Goal: Task Accomplishment & Management: Use online tool/utility

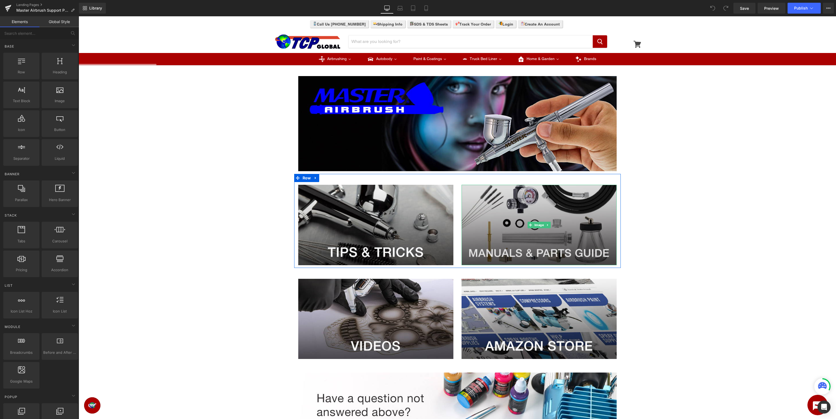
scroll to position [57, 0]
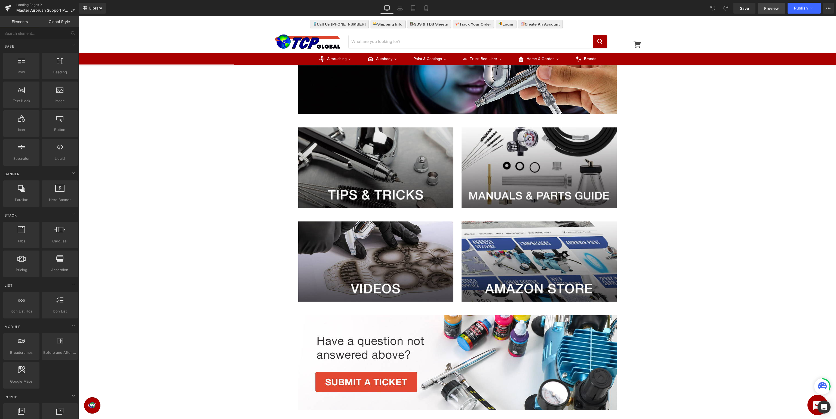
click at [771, 12] on link "Preview" at bounding box center [771, 8] width 28 height 11
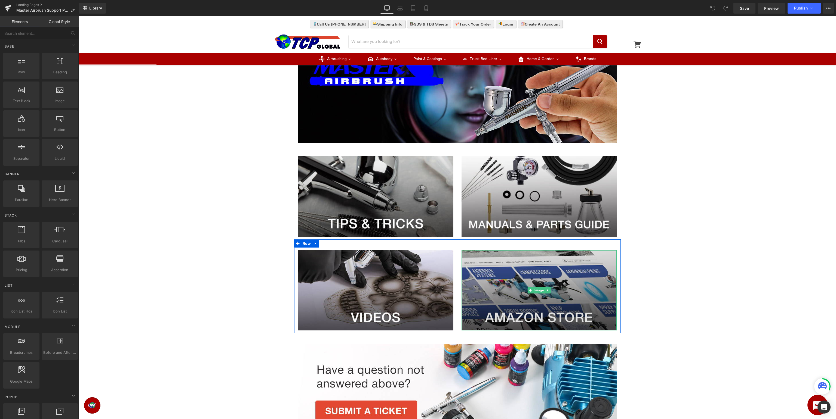
scroll to position [0, 0]
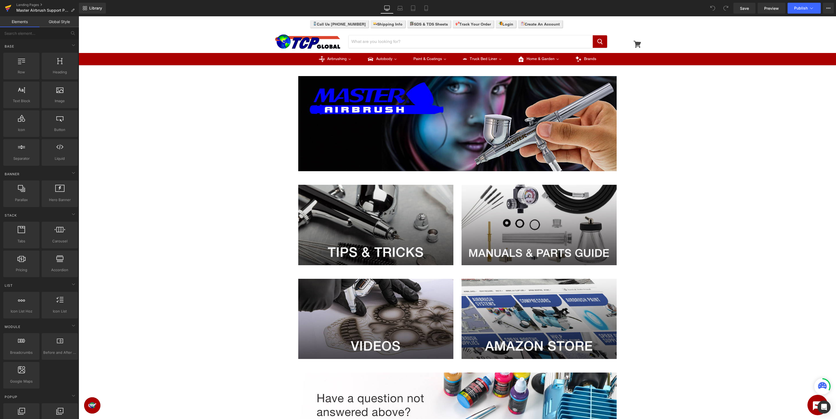
click at [6, 10] on icon at bounding box center [8, 8] width 7 height 14
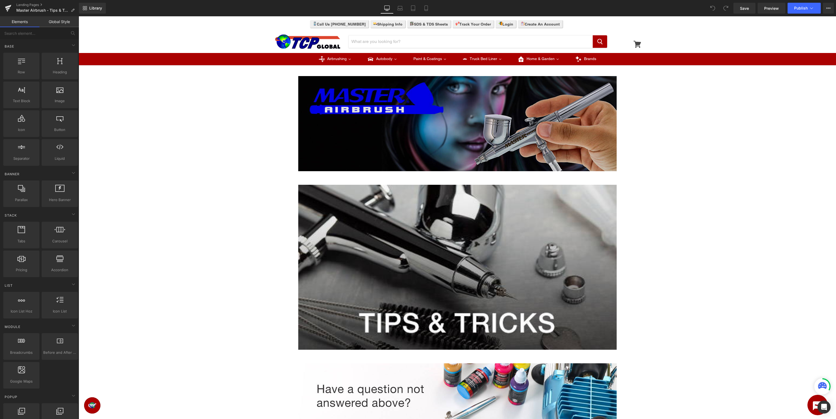
click at [483, 109] on img at bounding box center [457, 123] width 318 height 95
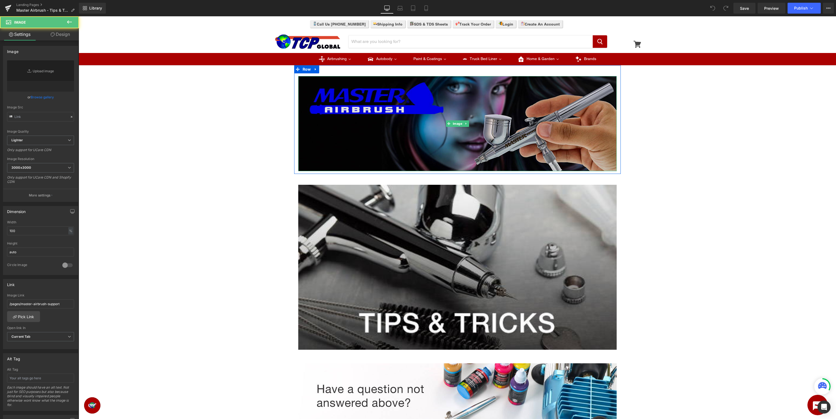
type input "https://ucarecdn.com/6817c84b-7558-4af6-8c9f-d532c4d396dc/-/format/auto/-/previ…"
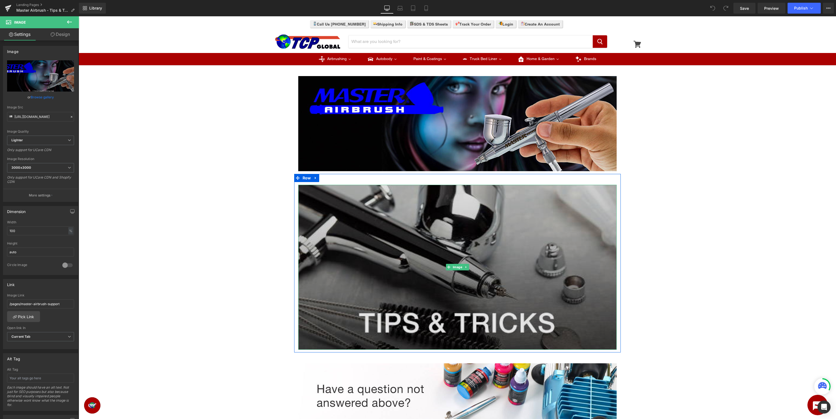
click at [454, 221] on img at bounding box center [457, 267] width 318 height 165
type input "https://ucarecdn.com/4f9e0264-053d-4ee2-9d2b-0125ee63cb0f/-/format/auto/-/previ…"
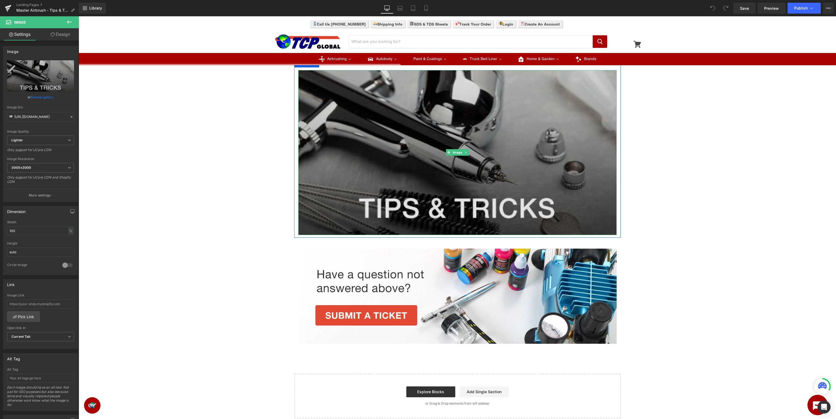
scroll to position [86, 0]
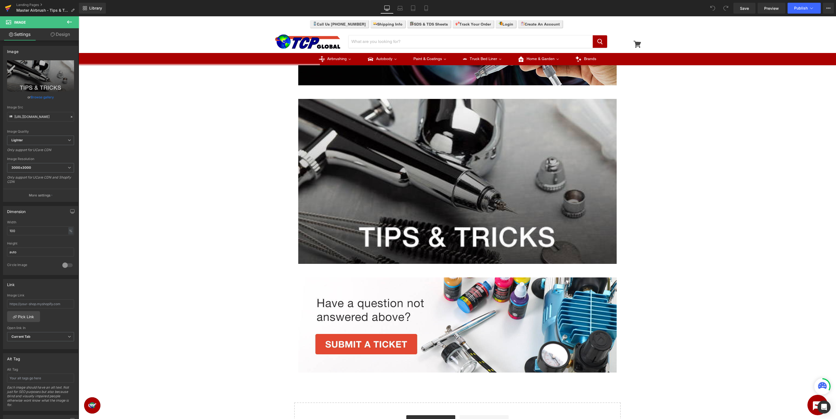
click at [6, 6] on icon at bounding box center [8, 8] width 7 height 14
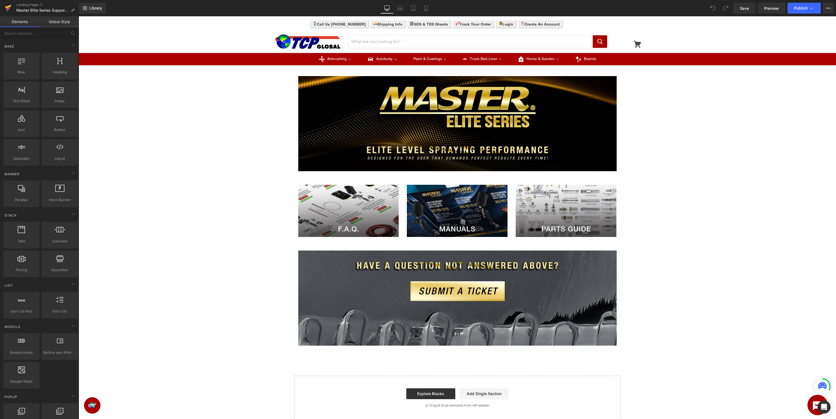
click at [7, 7] on icon at bounding box center [8, 7] width 6 height 4
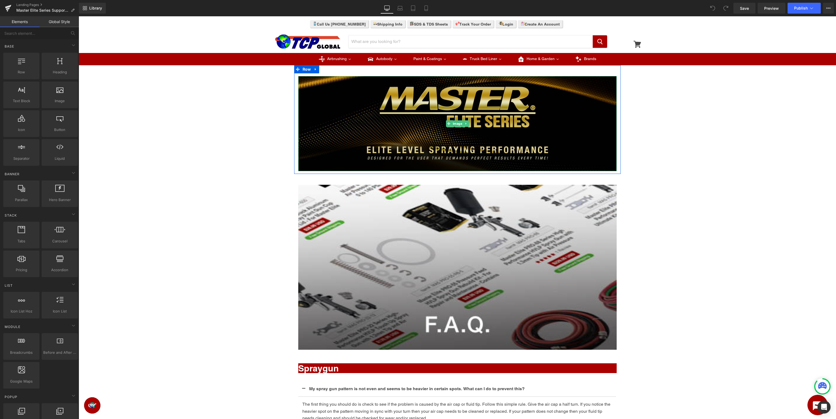
click at [394, 101] on img at bounding box center [457, 123] width 318 height 95
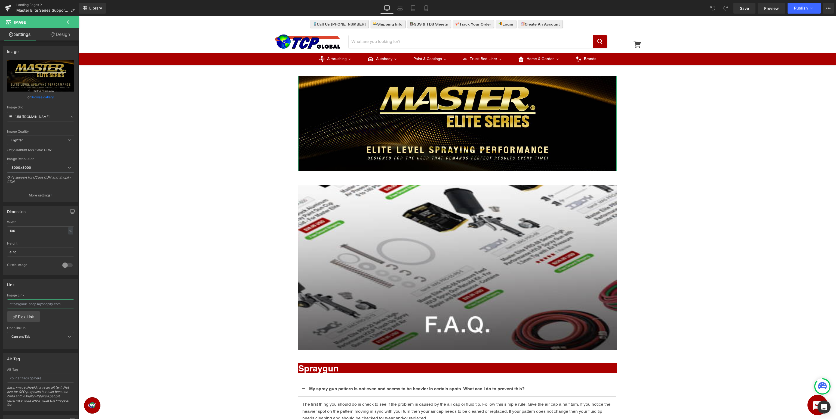
click at [64, 303] on input "text" at bounding box center [40, 304] width 67 height 9
click at [29, 317] on link "Pick Link" at bounding box center [23, 316] width 33 height 11
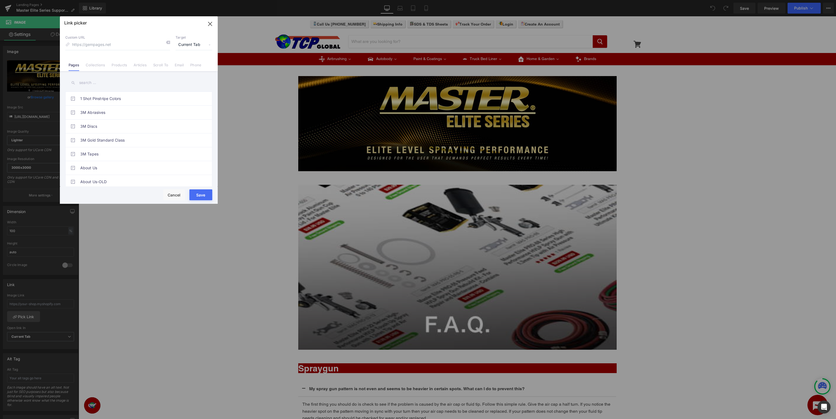
click at [132, 78] on input "text" at bounding box center [138, 83] width 147 height 12
type input "elite"
click at [126, 143] on link "Master Elite Series Support Page" at bounding box center [140, 141] width 120 height 14
type input "/pages/master-elite-series-support"
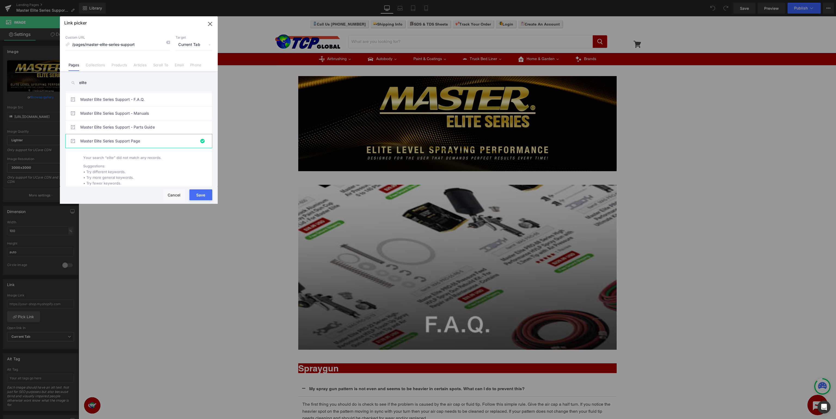
click at [199, 194] on button "Save" at bounding box center [200, 195] width 23 height 11
type input "/pages/master-elite-series-support"
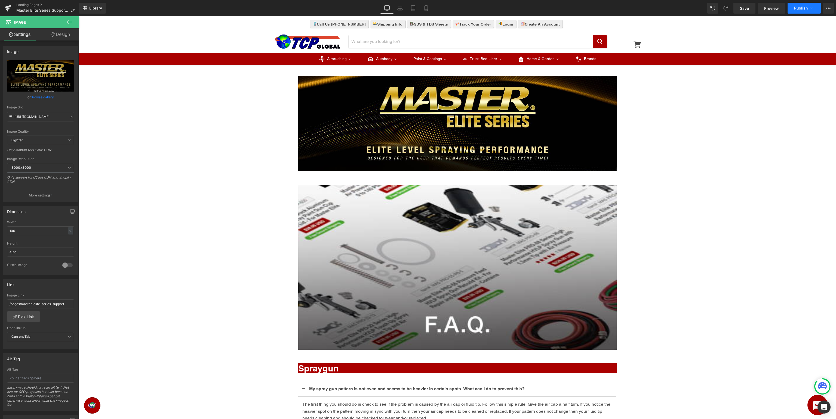
click at [808, 9] on button "Publish" at bounding box center [803, 8] width 33 height 11
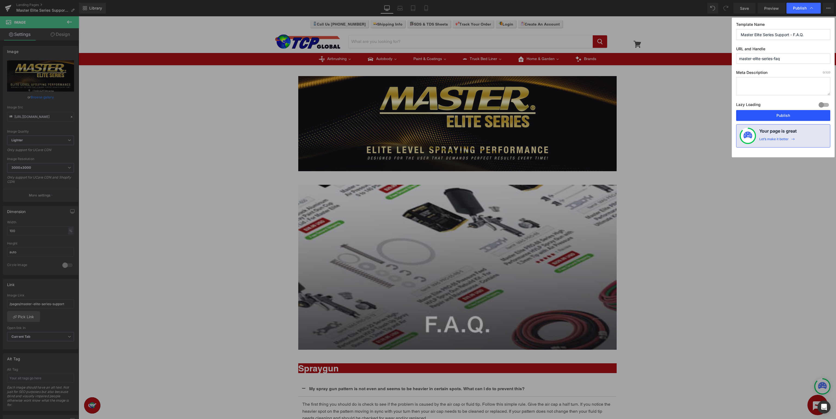
click at [777, 113] on button "Publish" at bounding box center [783, 115] width 94 height 11
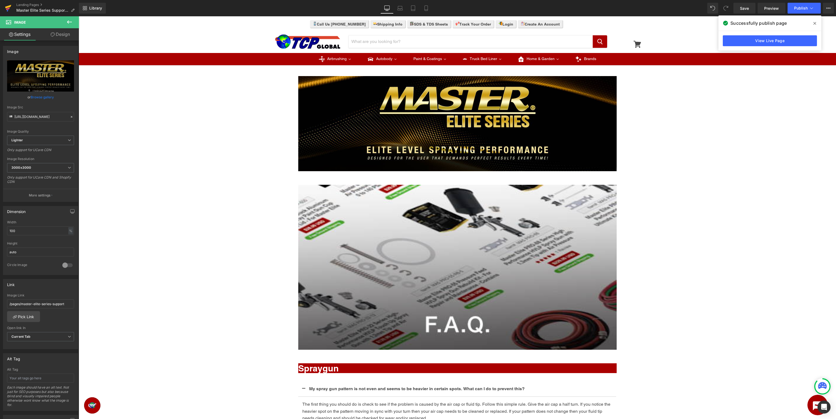
click at [7, 8] on icon at bounding box center [8, 8] width 7 height 14
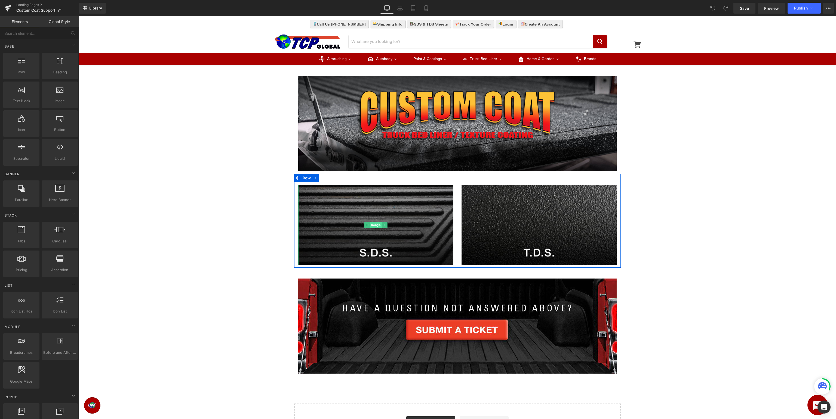
click at [375, 224] on span "Image" at bounding box center [376, 225] width 12 height 7
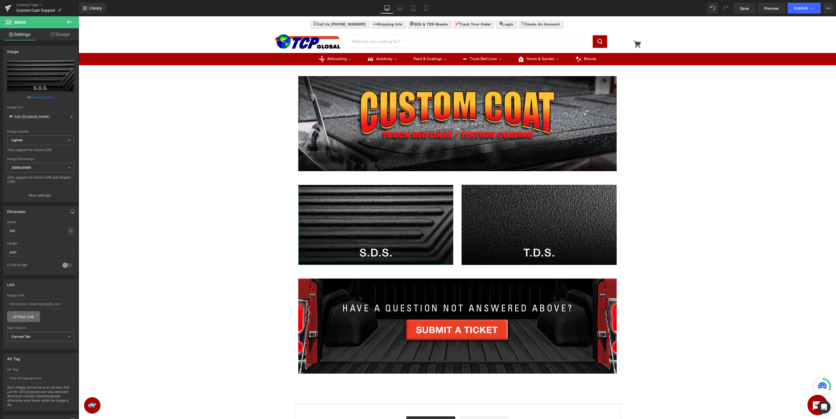
click at [18, 316] on link "Pick Link" at bounding box center [23, 316] width 33 height 11
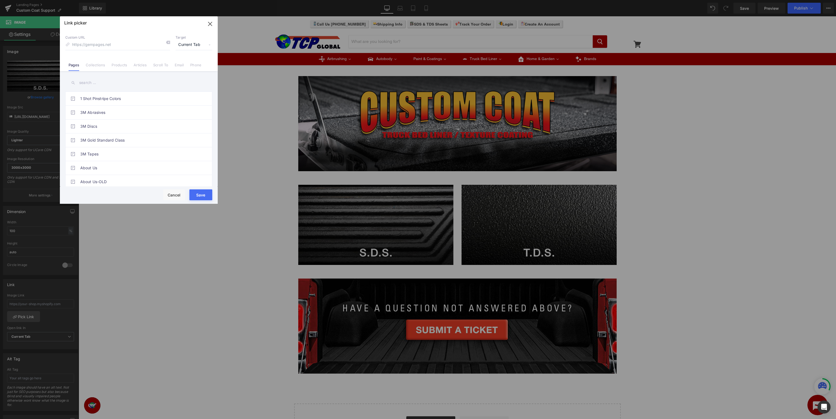
click at [125, 86] on input "text" at bounding box center [138, 83] width 147 height 12
type input "coat"
click at [118, 154] on link "Custom Coat Support - SDS" at bounding box center [140, 154] width 120 height 14
type input "/pages/custom-coat-sds"
click at [203, 196] on button "Save" at bounding box center [200, 195] width 23 height 11
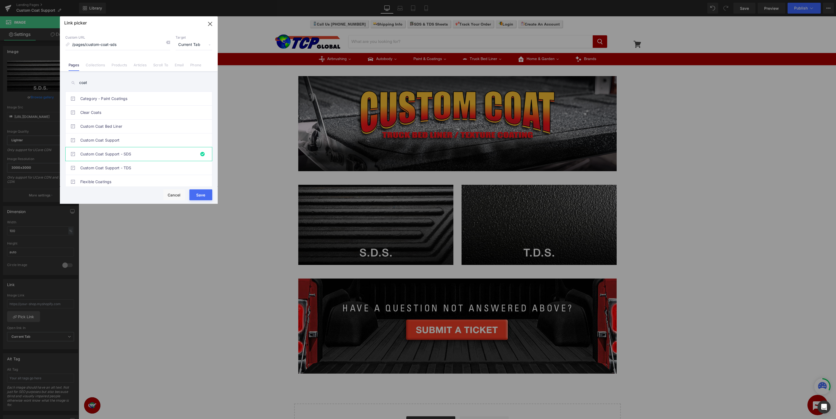
type input "/pages/custom-coat-sds"
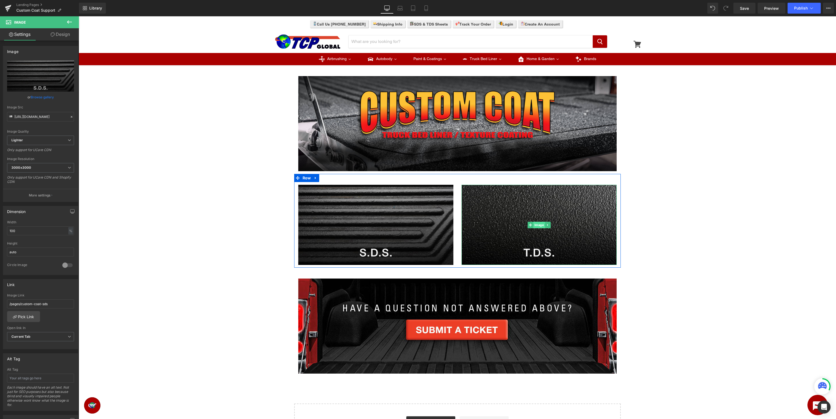
click at [539, 228] on span "Image" at bounding box center [539, 225] width 12 height 7
click at [24, 319] on link "Pick Link" at bounding box center [23, 316] width 33 height 11
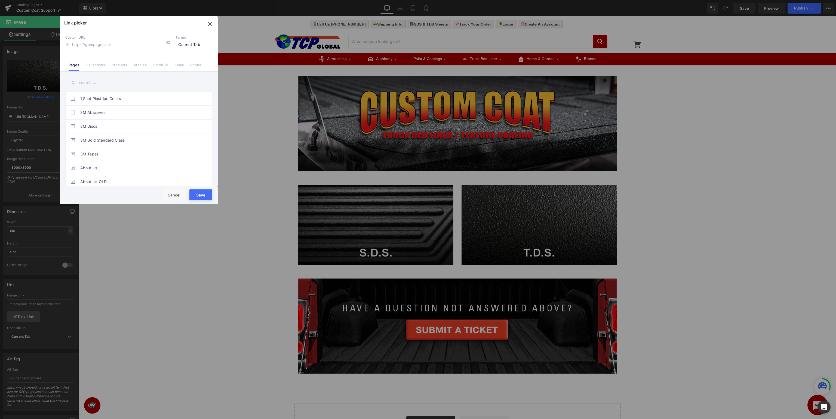
click at [124, 84] on input "text" at bounding box center [138, 83] width 147 height 12
type input "coat"
click at [123, 166] on link "Custom Coat Support - TDS" at bounding box center [140, 168] width 120 height 14
type input "/pages/custom-coat-tds"
click at [203, 193] on button "Save" at bounding box center [200, 195] width 23 height 11
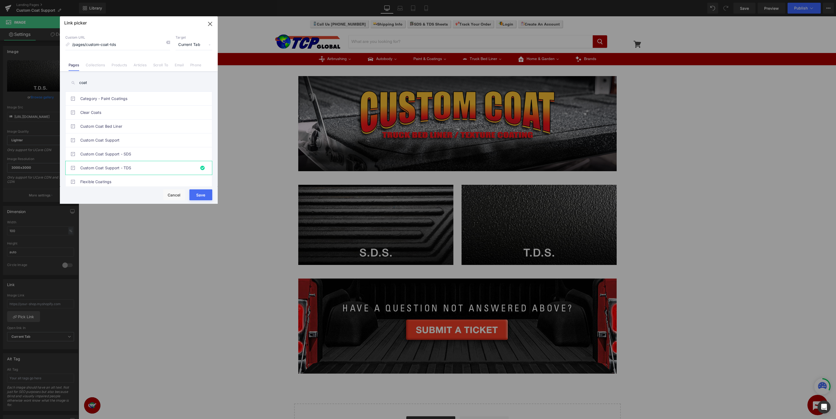
type input "/pages/custom-coat-tds"
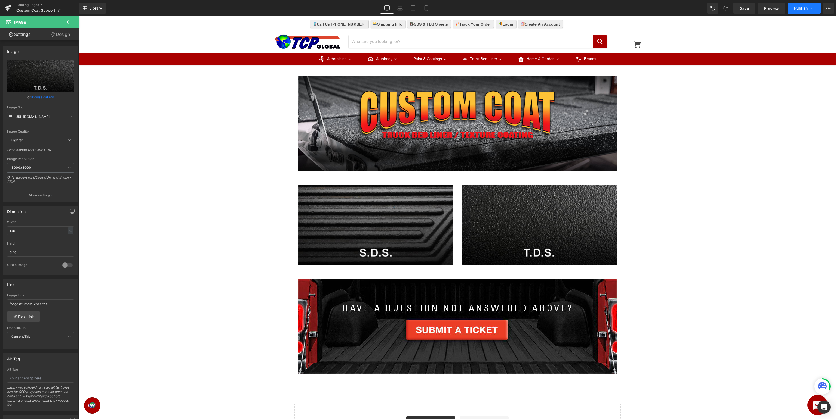
click at [810, 7] on icon at bounding box center [810, 7] width 5 height 5
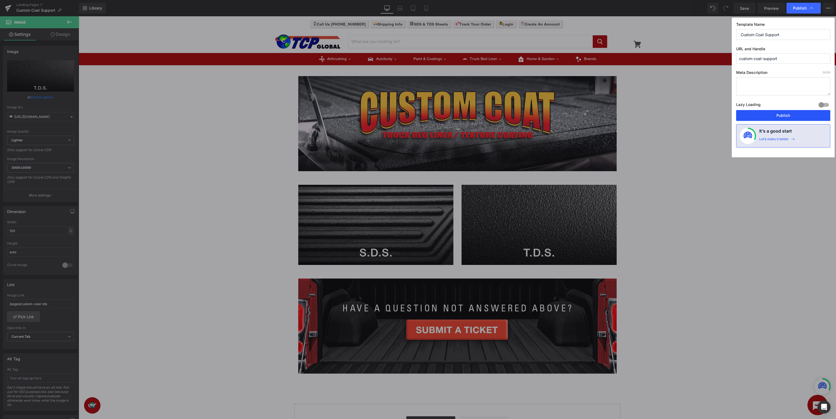
click at [796, 116] on button "Publish" at bounding box center [783, 115] width 94 height 11
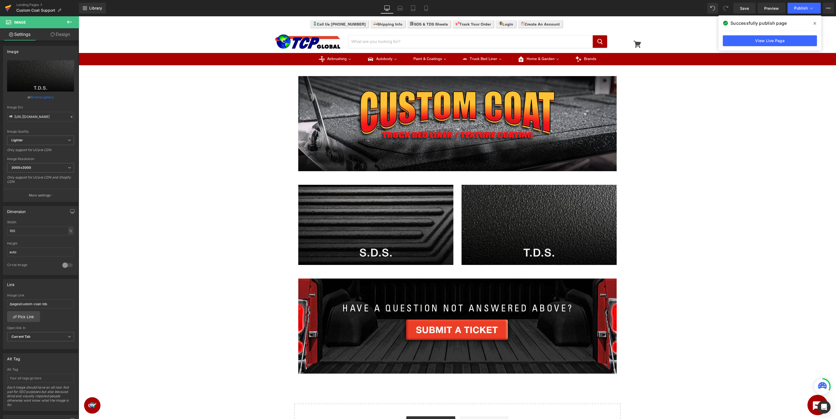
click at [5, 9] on icon at bounding box center [8, 8] width 7 height 14
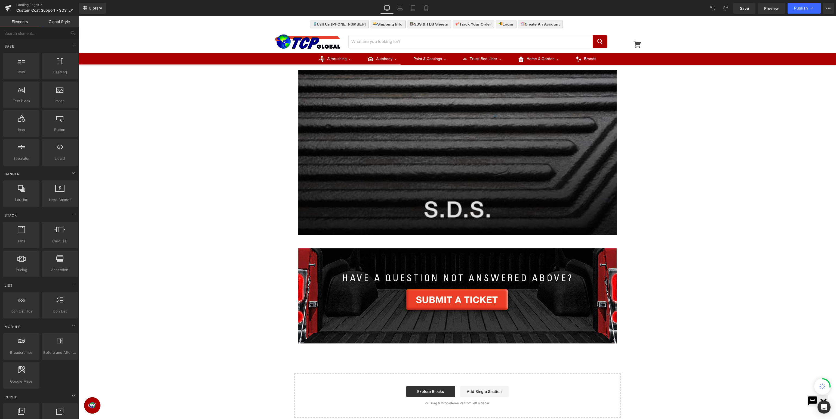
scroll to position [230, 0]
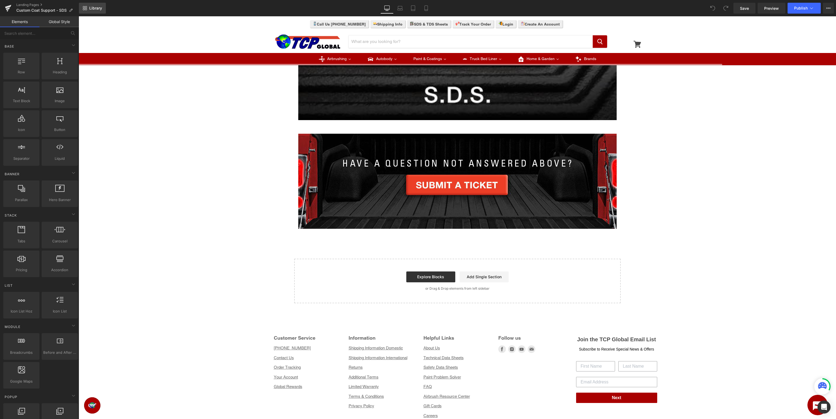
click at [92, 7] on span "Library" at bounding box center [95, 8] width 13 height 5
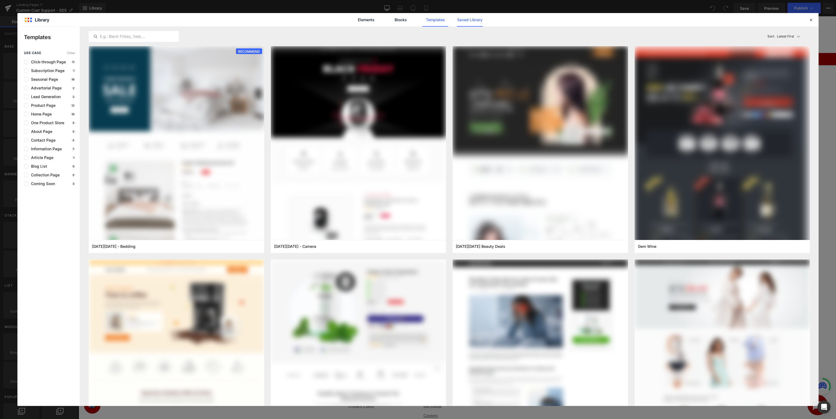
click at [463, 18] on link "Saved Library" at bounding box center [470, 20] width 26 height 14
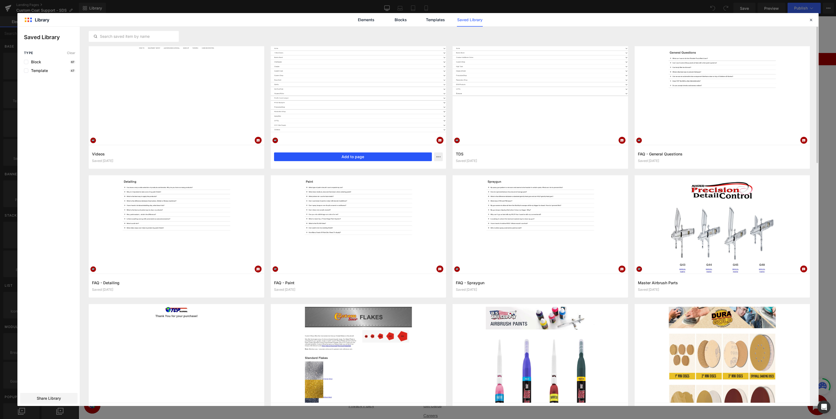
click at [366, 158] on button "Add to page" at bounding box center [353, 157] width 158 height 9
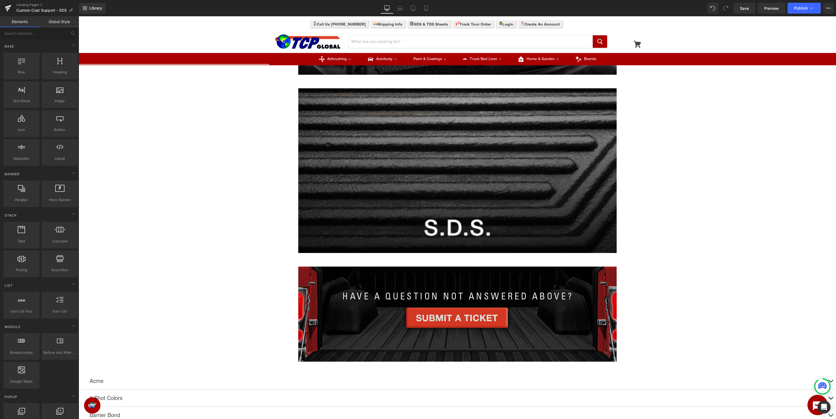
scroll to position [154, 0]
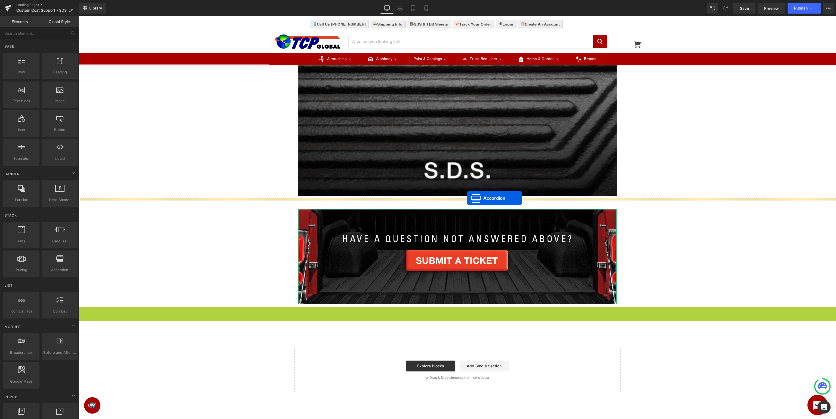
drag, startPoint x: 456, startPoint y: 311, endPoint x: 467, endPoint y: 198, distance: 113.7
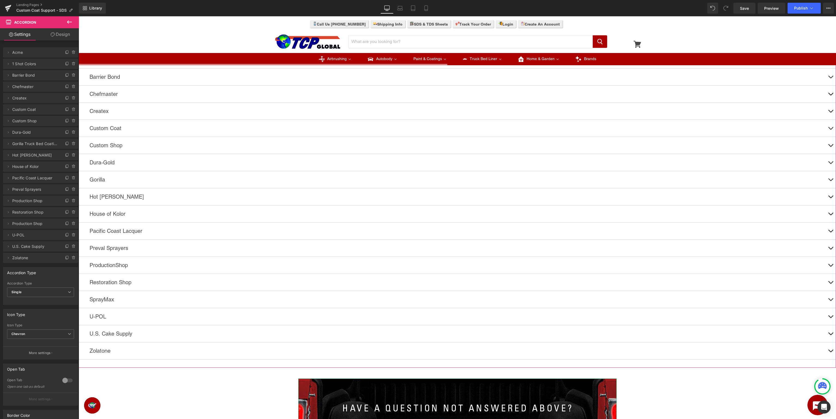
scroll to position [211, 0]
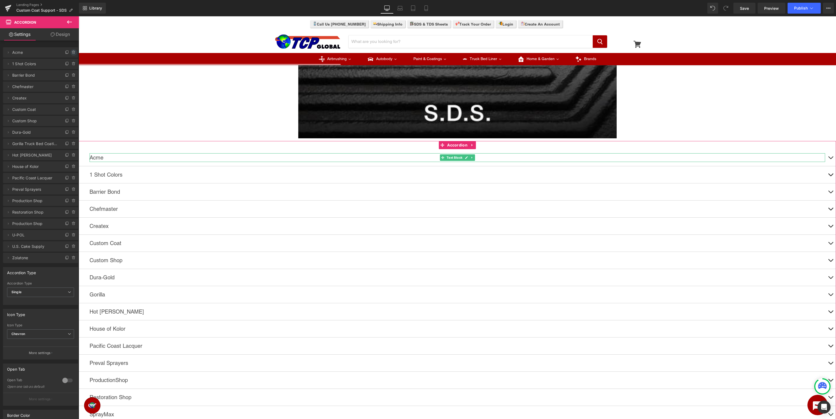
click at [75, 52] on icon at bounding box center [74, 52] width 4 height 4
click at [73, 53] on button "Delete" at bounding box center [67, 52] width 17 height 7
click at [73, 53] on icon at bounding box center [74, 52] width 4 height 4
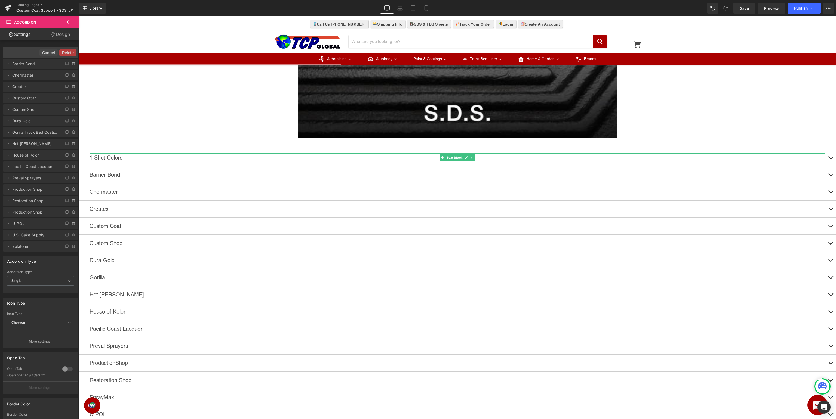
click at [73, 53] on button "Delete" at bounding box center [67, 52] width 17 height 7
click at [73, 53] on icon at bounding box center [74, 52] width 4 height 4
click at [72, 53] on button "Delete" at bounding box center [67, 52] width 17 height 7
click at [74, 52] on icon at bounding box center [74, 52] width 4 height 4
click at [74, 52] on button "Delete" at bounding box center [67, 52] width 17 height 7
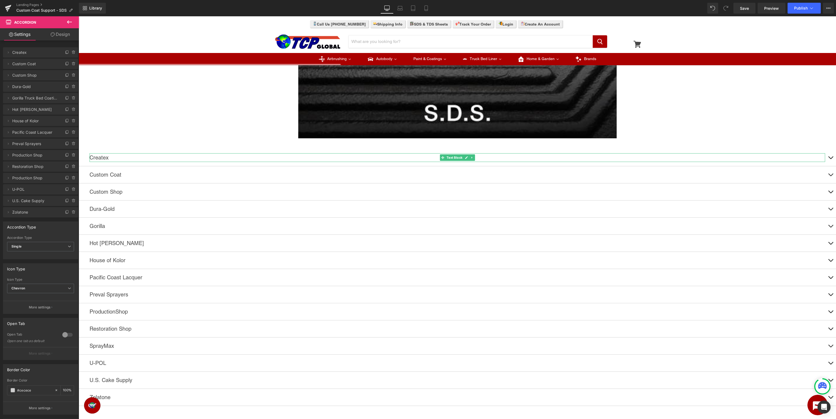
click at [74, 52] on icon at bounding box center [74, 52] width 4 height 4
click at [74, 52] on button "Delete" at bounding box center [67, 52] width 17 height 7
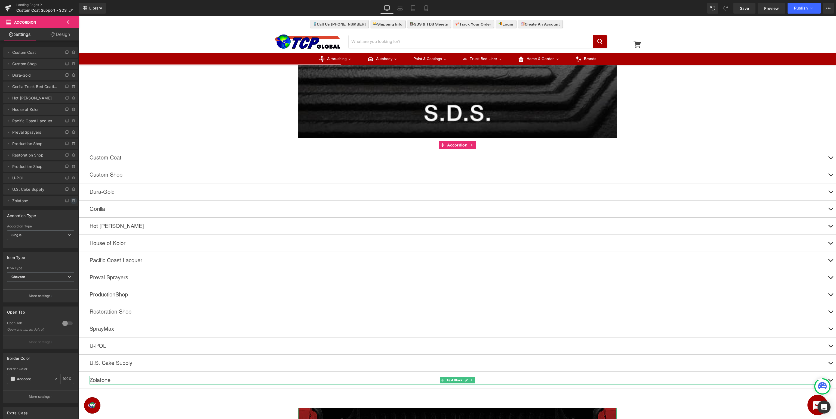
click at [73, 202] on icon at bounding box center [74, 201] width 4 height 4
click at [73, 202] on button "Delete" at bounding box center [67, 201] width 17 height 7
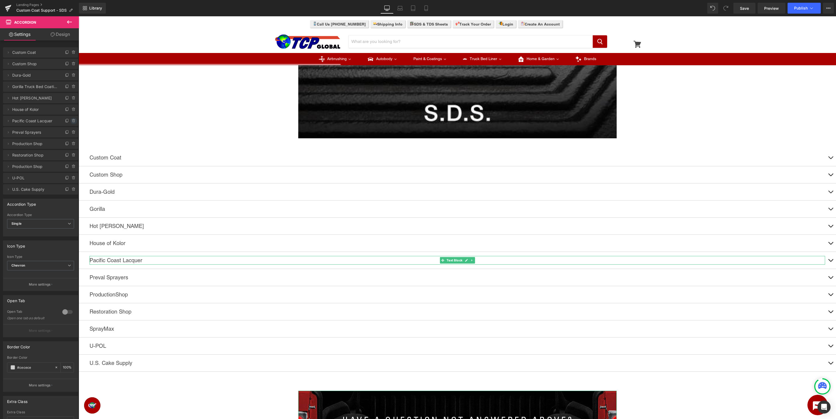
click at [74, 121] on icon at bounding box center [74, 120] width 0 height 1
click at [74, 121] on button "Delete" at bounding box center [67, 121] width 17 height 7
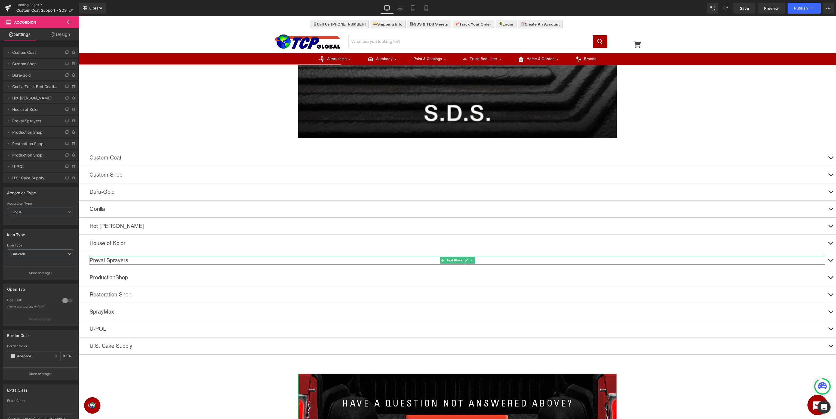
click at [74, 121] on icon at bounding box center [74, 120] width 0 height 1
click at [74, 121] on button "Delete" at bounding box center [67, 121] width 17 height 7
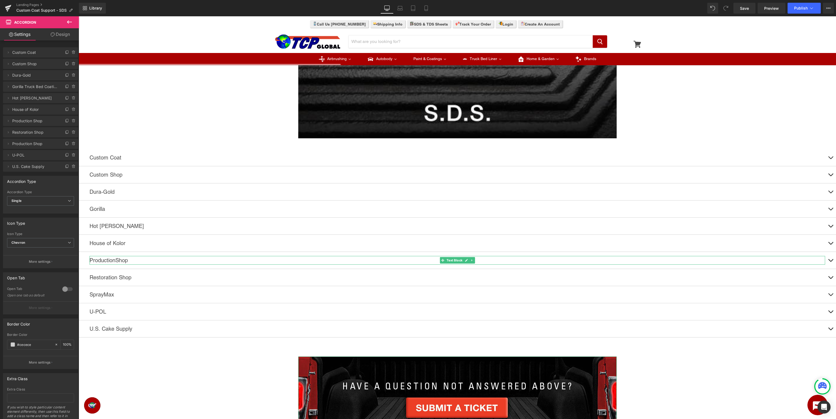
click at [74, 121] on icon at bounding box center [74, 120] width 0 height 1
click at [74, 121] on button "Delete" at bounding box center [67, 121] width 17 height 7
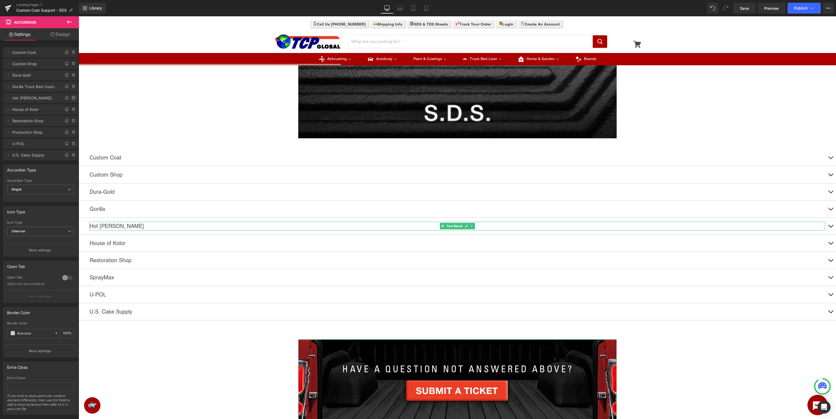
click at [74, 98] on icon at bounding box center [74, 98] width 4 height 4
click at [74, 98] on button "Delete" at bounding box center [67, 98] width 17 height 7
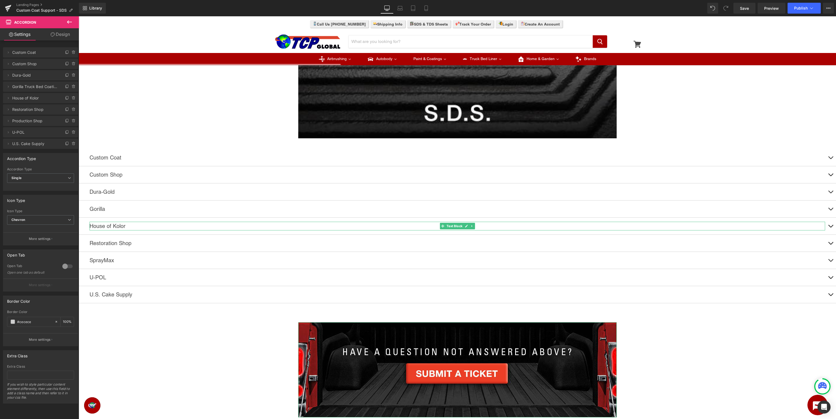
click at [74, 98] on icon at bounding box center [74, 98] width 4 height 4
click at [74, 98] on button "Delete" at bounding box center [67, 98] width 17 height 7
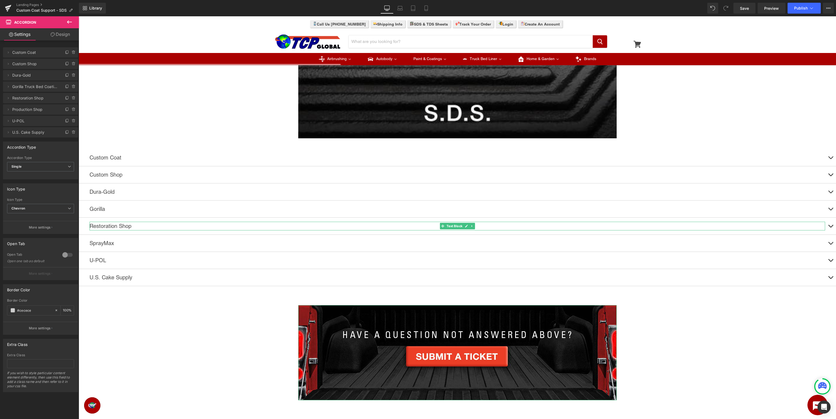
click at [74, 98] on icon at bounding box center [74, 98] width 4 height 4
click at [74, 98] on button "Delete" at bounding box center [67, 98] width 17 height 7
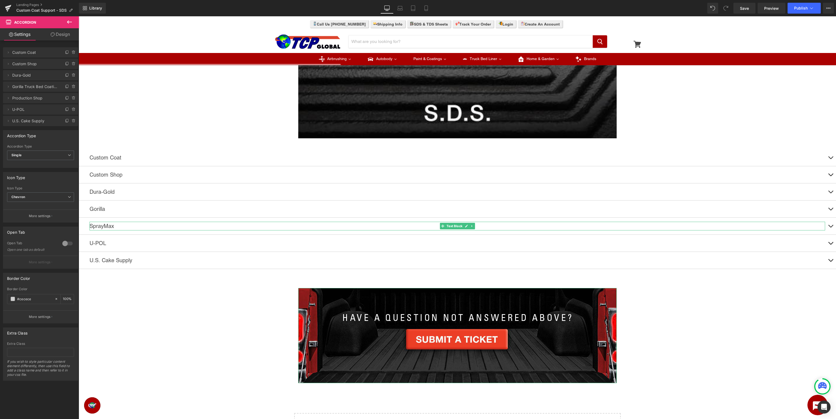
click at [74, 98] on icon at bounding box center [74, 98] width 4 height 4
click at [74, 98] on button "Delete" at bounding box center [67, 98] width 17 height 7
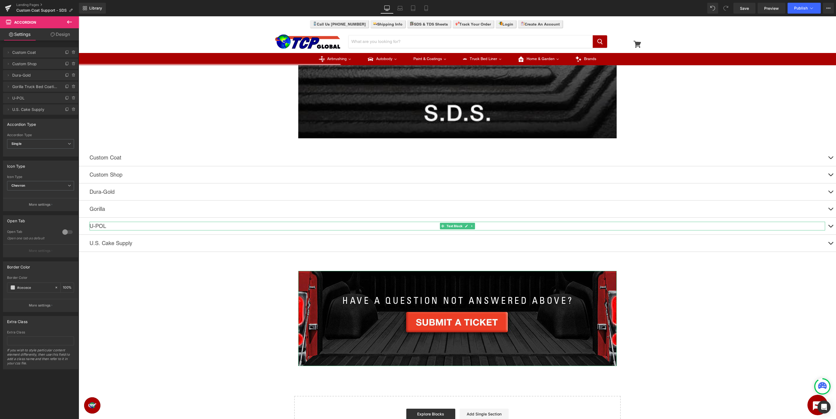
click at [74, 98] on icon at bounding box center [74, 98] width 4 height 4
click at [74, 98] on button "Delete" at bounding box center [67, 98] width 17 height 7
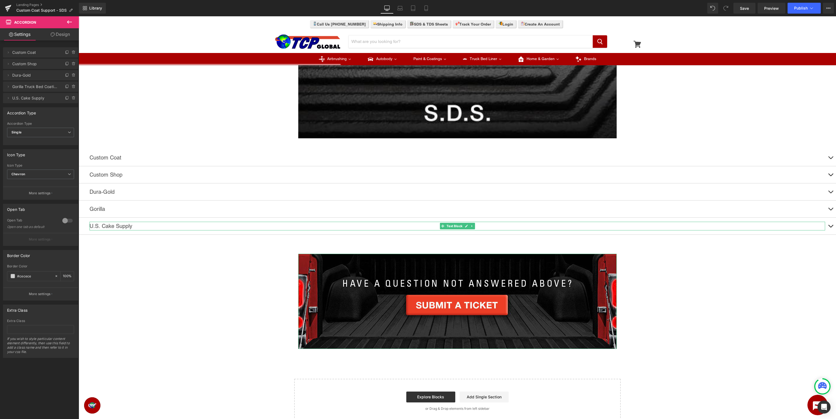
click at [74, 98] on icon at bounding box center [74, 98] width 4 height 4
click at [74, 98] on button "Delete" at bounding box center [67, 98] width 17 height 7
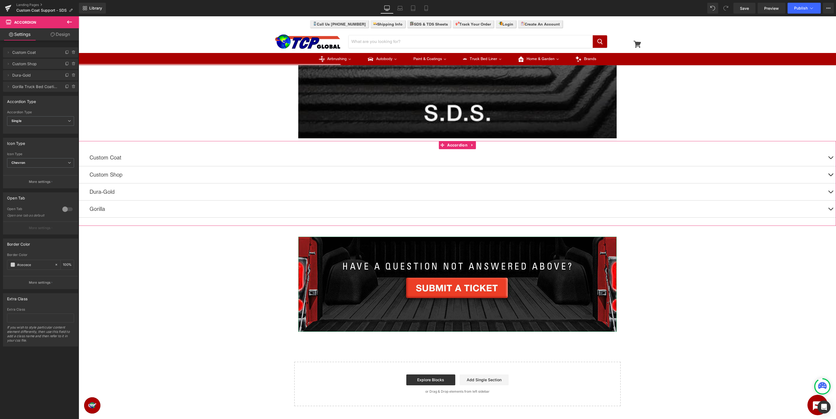
click at [831, 157] on button at bounding box center [830, 157] width 11 height 17
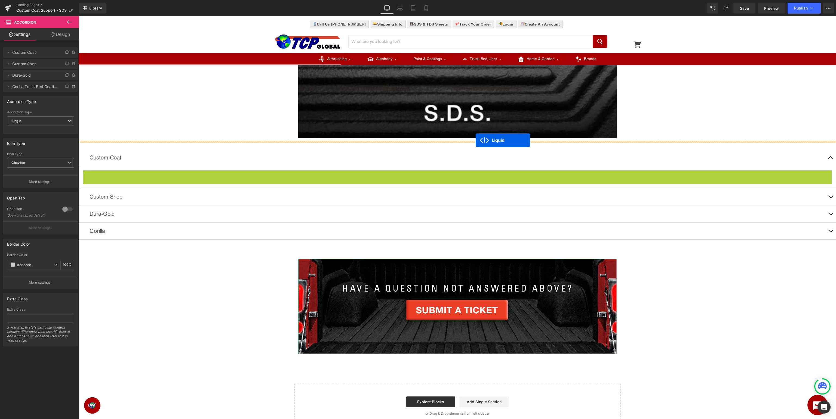
drag, startPoint x: 454, startPoint y: 174, endPoint x: 475, endPoint y: 140, distance: 40.1
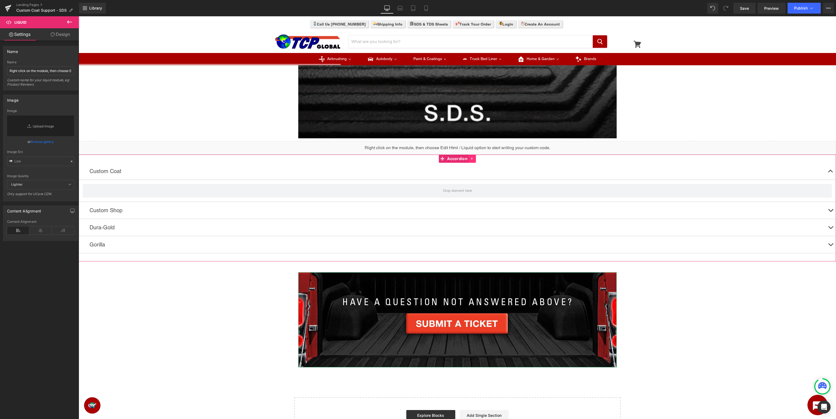
click at [471, 159] on icon at bounding box center [472, 159] width 4 height 4
click at [474, 160] on icon at bounding box center [476, 159] width 4 height 4
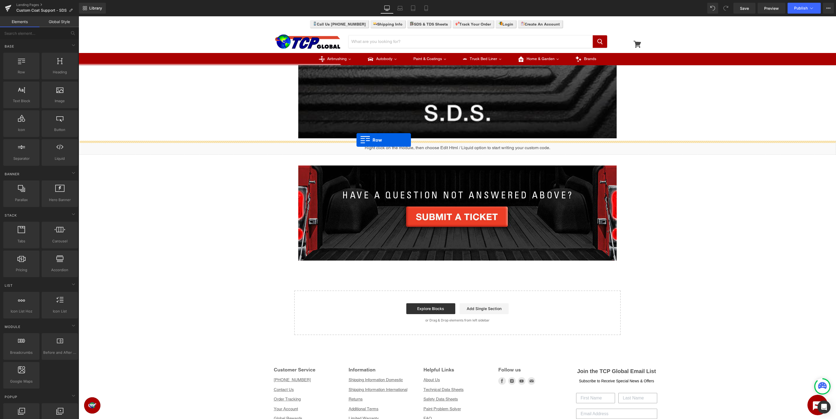
drag, startPoint x: 93, startPoint y: 84, endPoint x: 356, endPoint y: 140, distance: 268.9
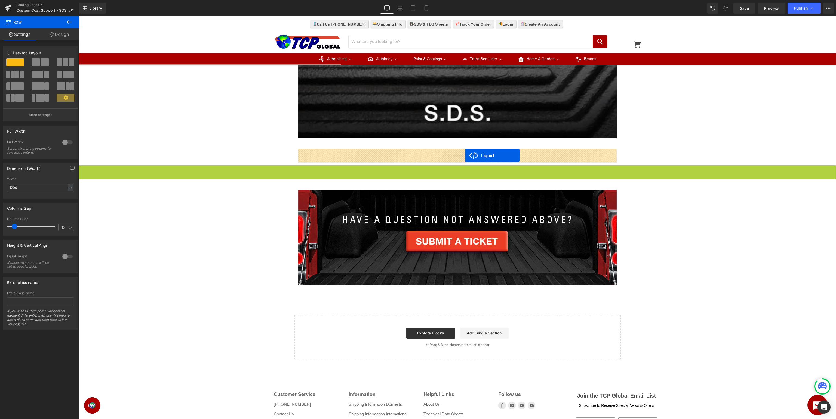
drag, startPoint x: 455, startPoint y: 169, endPoint x: 465, endPoint y: 156, distance: 16.6
